Goal: Task Accomplishment & Management: Use online tool/utility

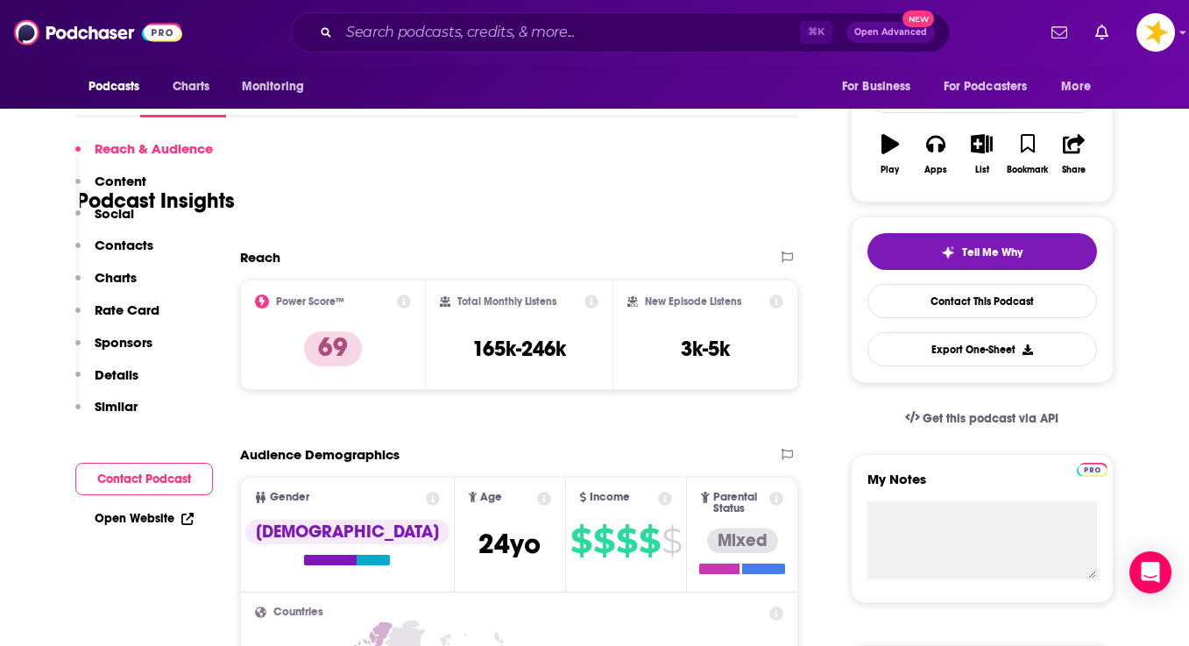
scroll to position [420, 0]
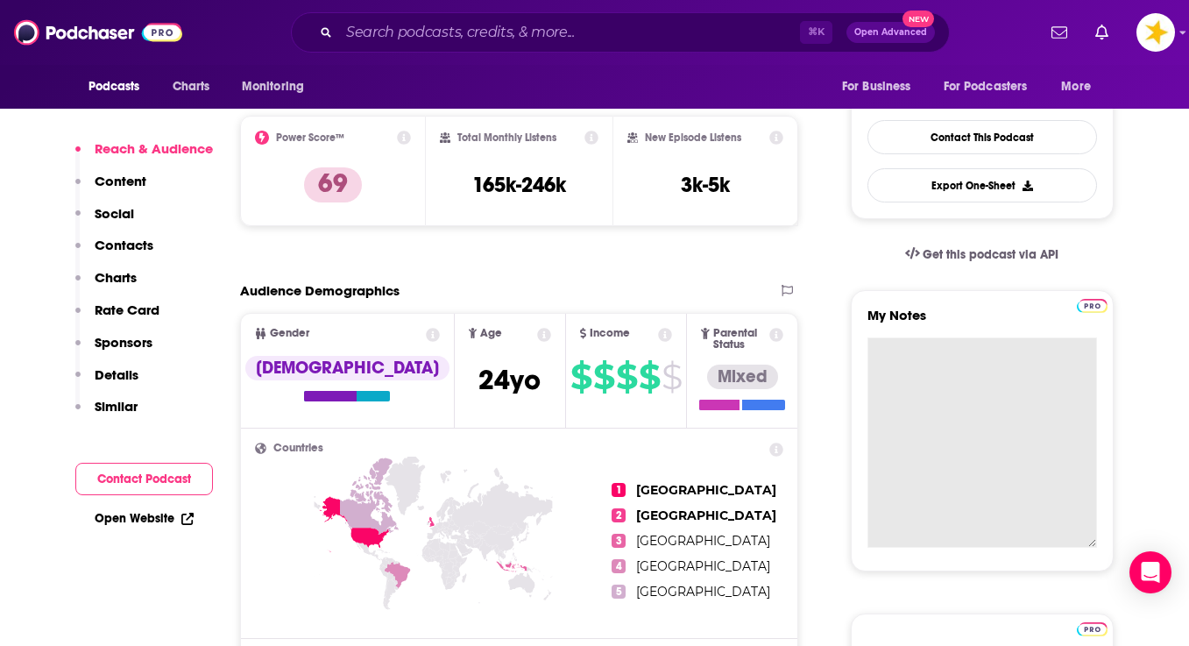
click at [909, 342] on textarea "My Notes" at bounding box center [982, 442] width 230 height 210
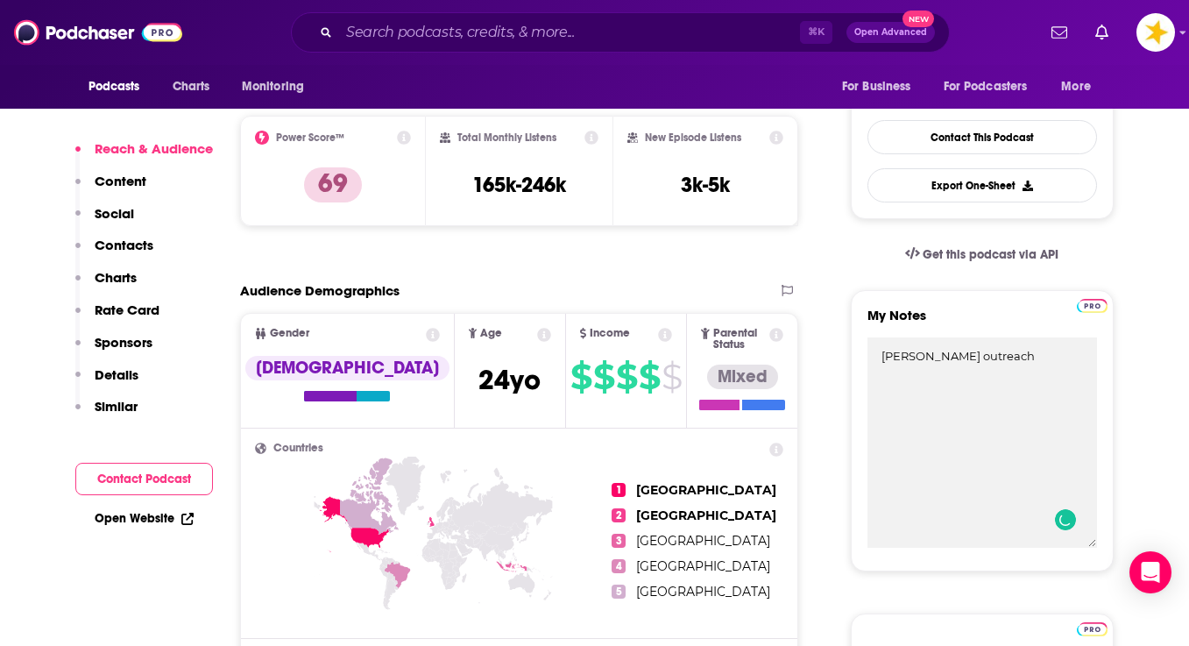
type textarea "[PERSON_NAME] outreach"
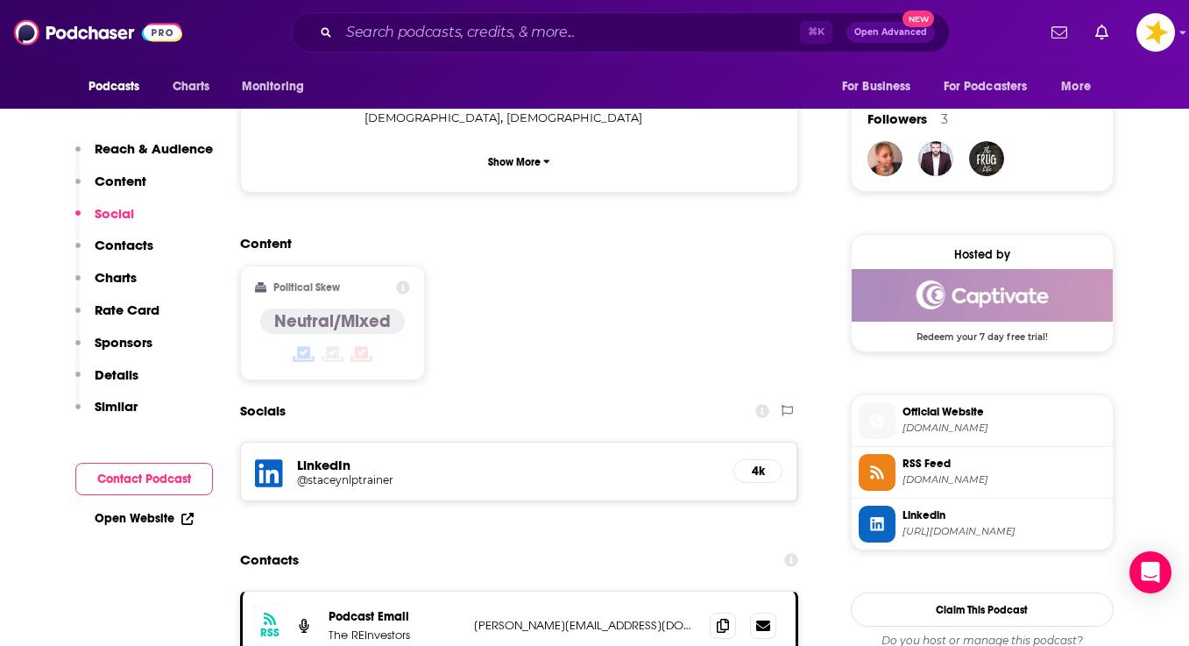
scroll to position [1257, 0]
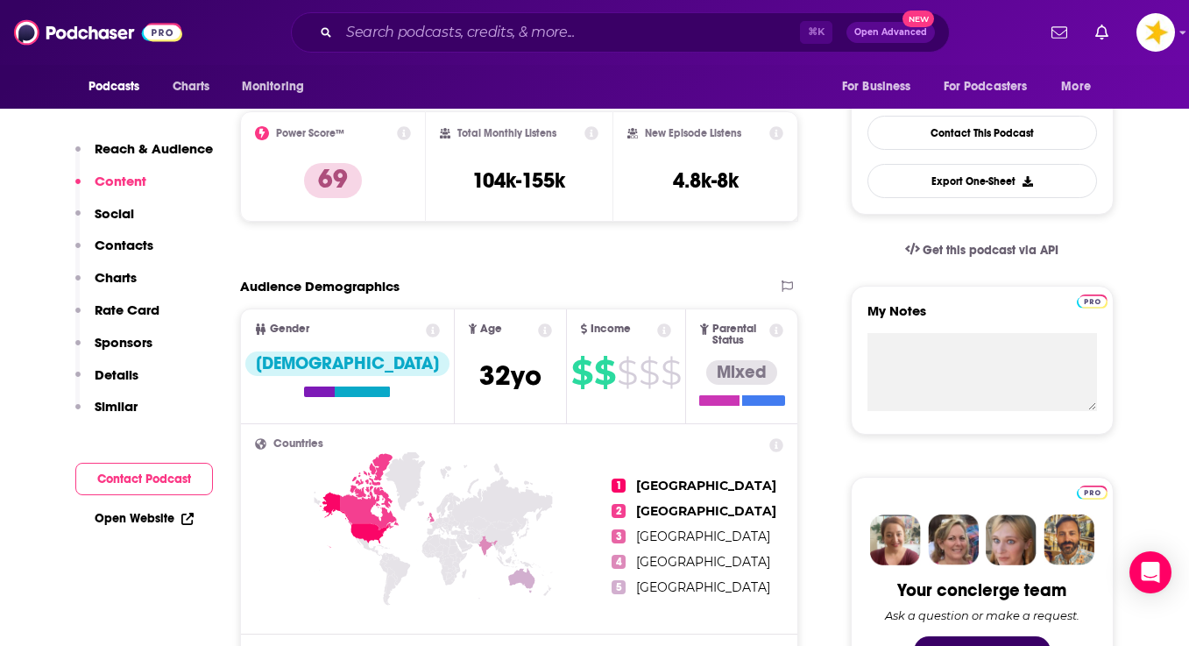
scroll to position [358, 0]
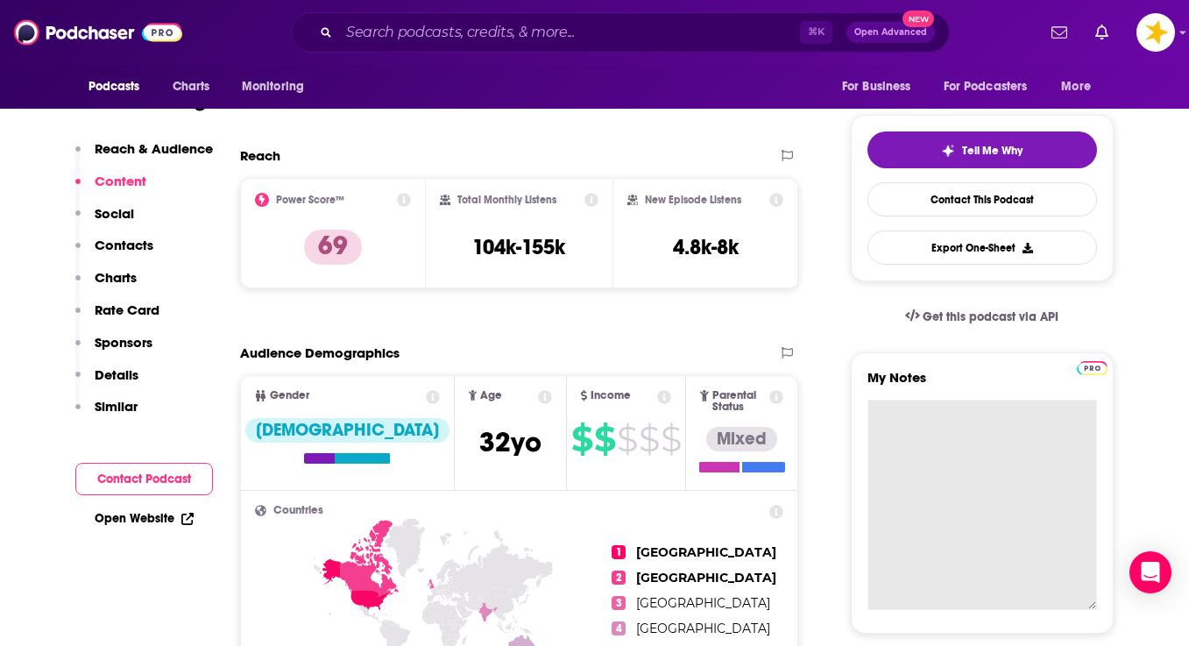
click at [929, 407] on textarea "My Notes" at bounding box center [982, 504] width 230 height 210
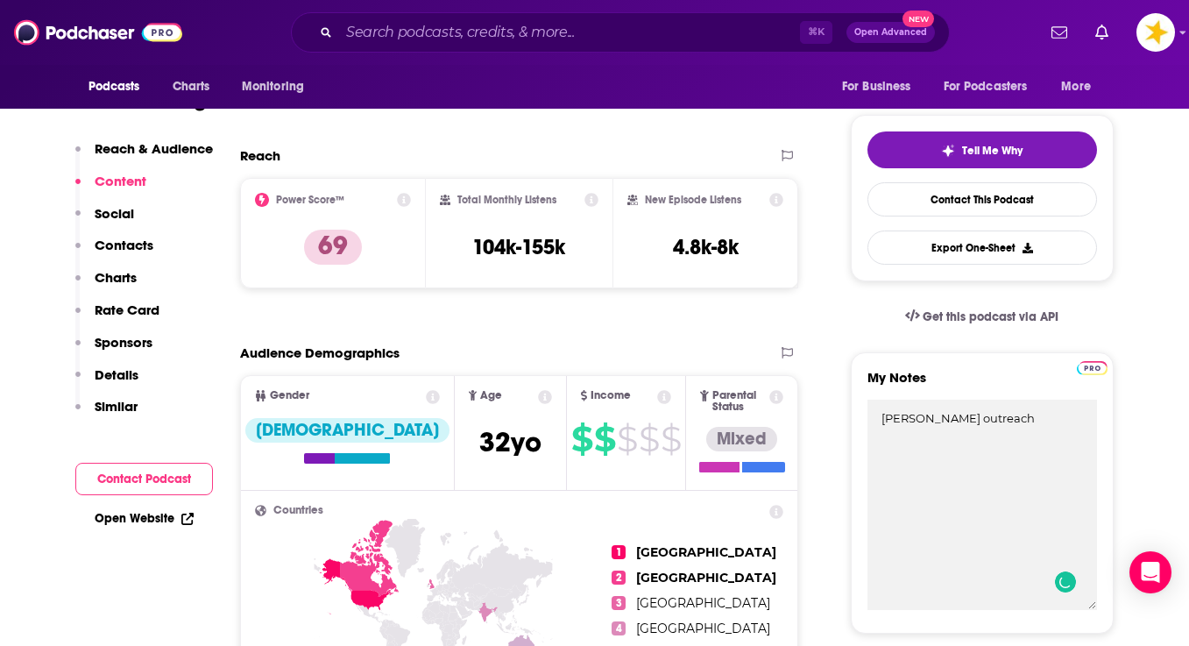
type textarea "priscilla outreach"
